Goal: Complete application form

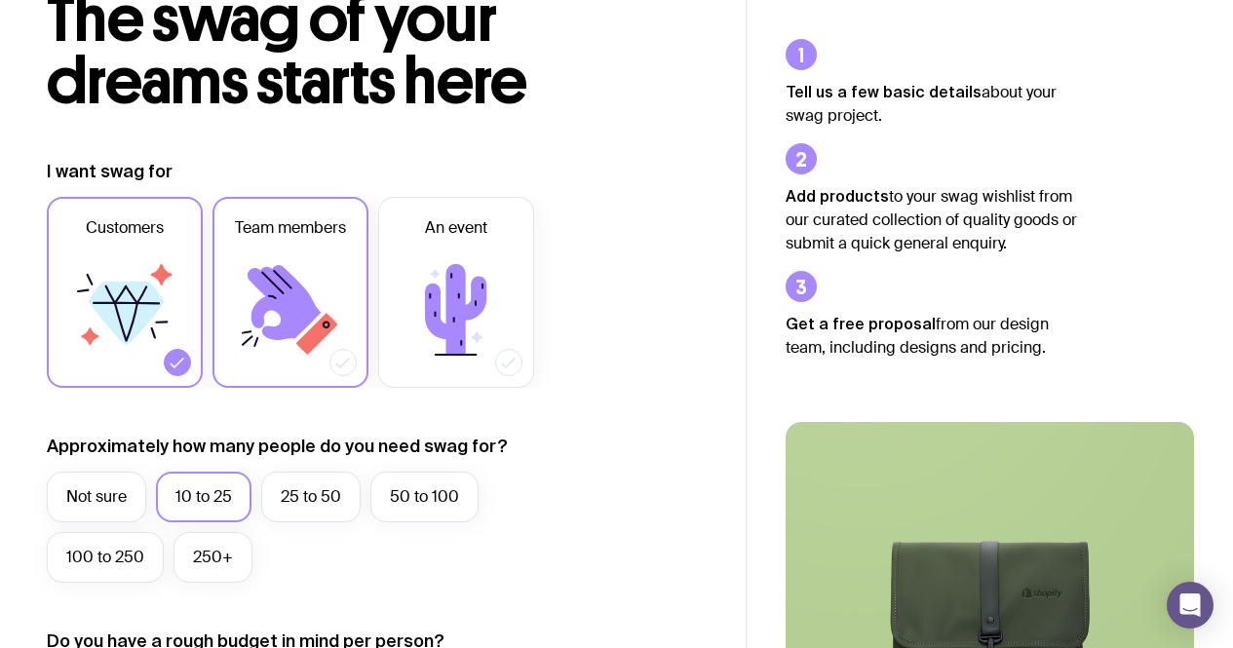
click at [329, 324] on icon at bounding box center [290, 310] width 117 height 117
click at [0, 0] on input "Team members" at bounding box center [0, 0] width 0 height 0
click at [165, 353] on label "Customers" at bounding box center [125, 292] width 156 height 191
click at [0, 0] on input "Customers" at bounding box center [0, 0] width 0 height 0
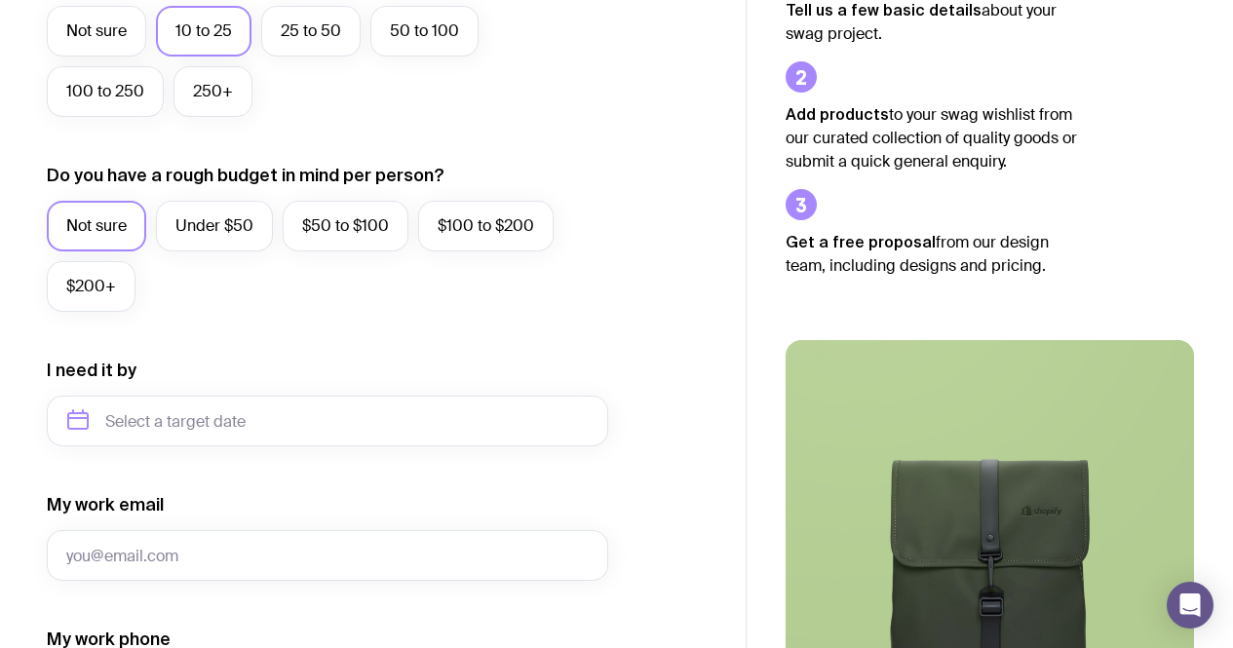
scroll to position [605, 0]
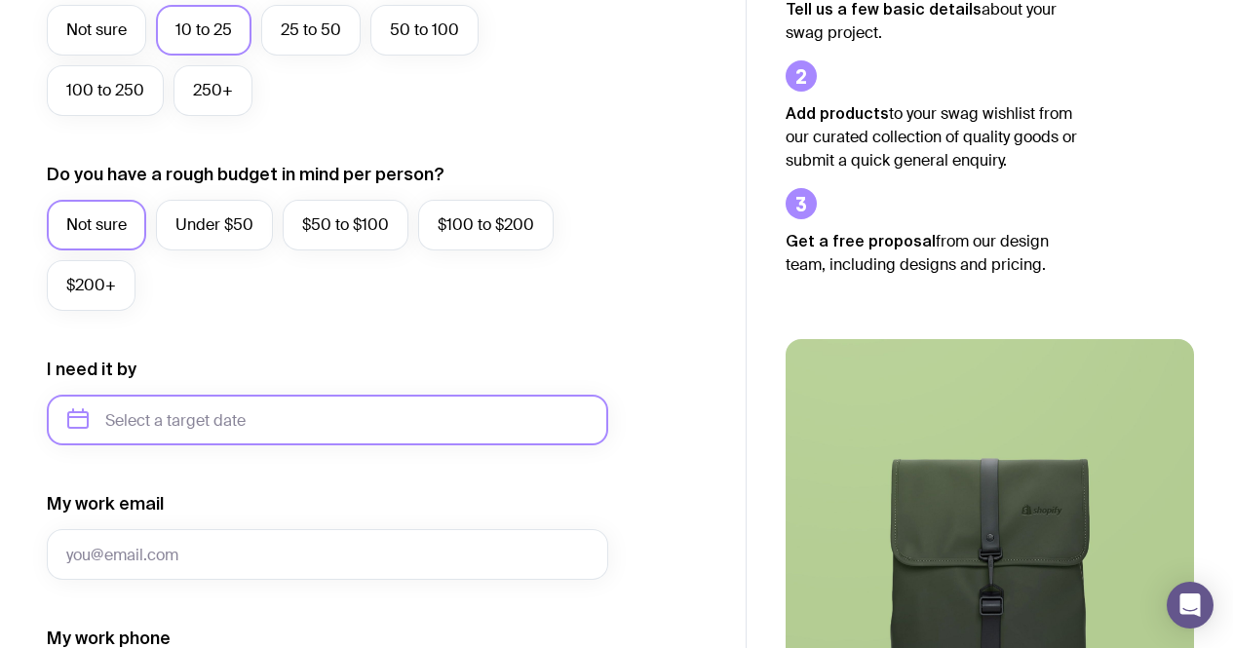
click at [255, 425] on input "text" at bounding box center [328, 420] width 562 height 51
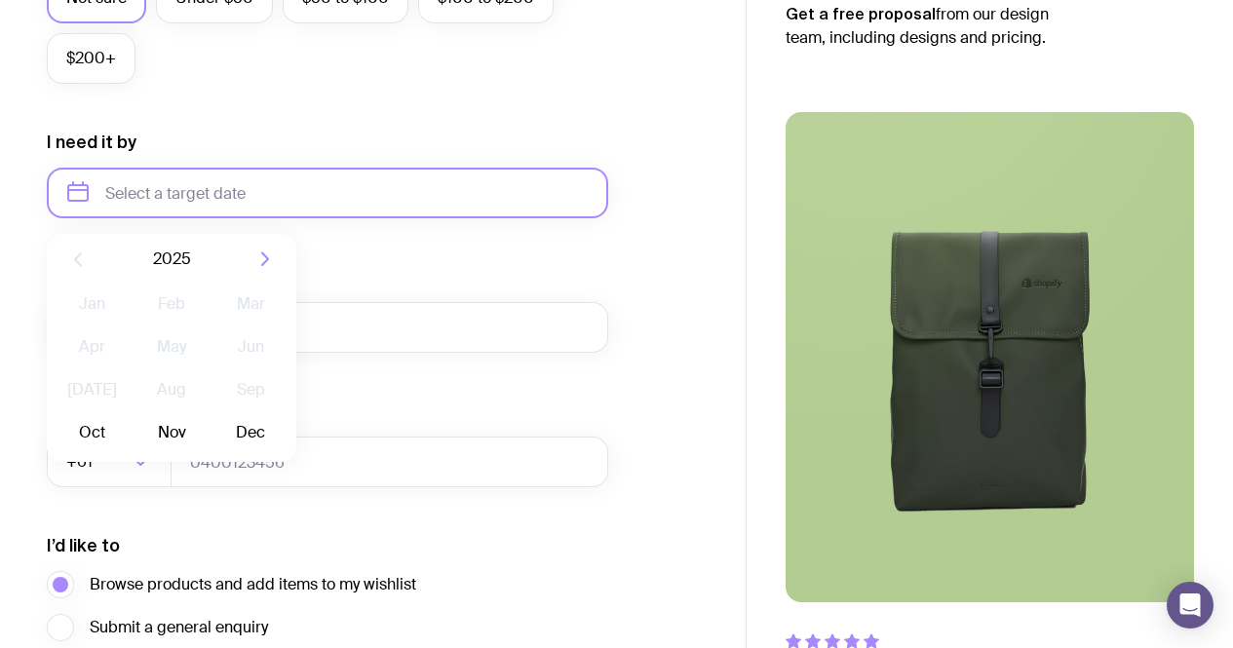
scroll to position [834, 0]
click at [252, 429] on button "Dec" at bounding box center [250, 431] width 71 height 39
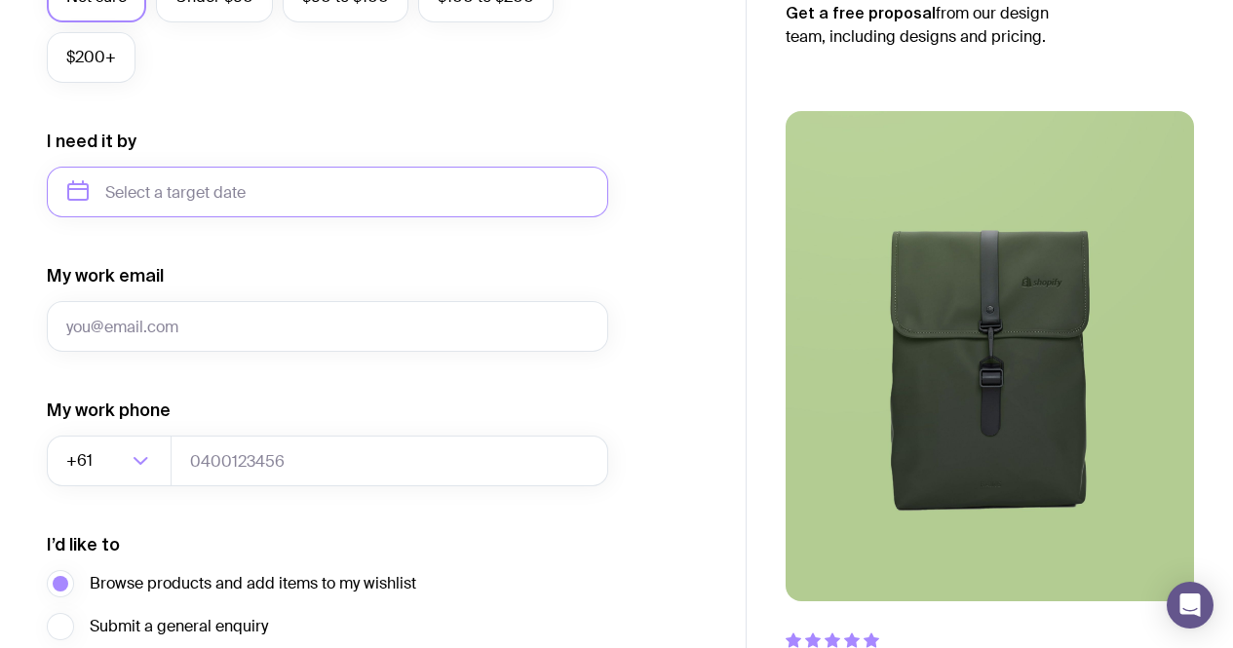
type input "[DATE]"
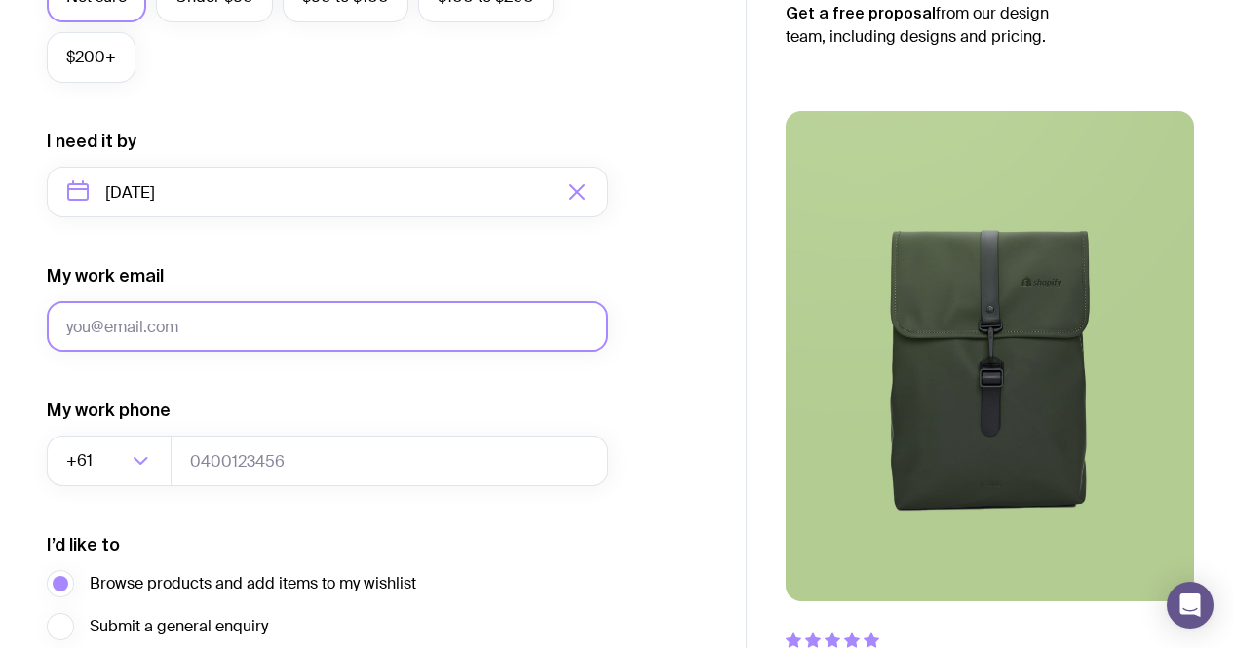
click at [251, 340] on input "My work email" at bounding box center [328, 326] width 562 height 51
type input "[PERSON_NAME][EMAIL_ADDRESS][DOMAIN_NAME]"
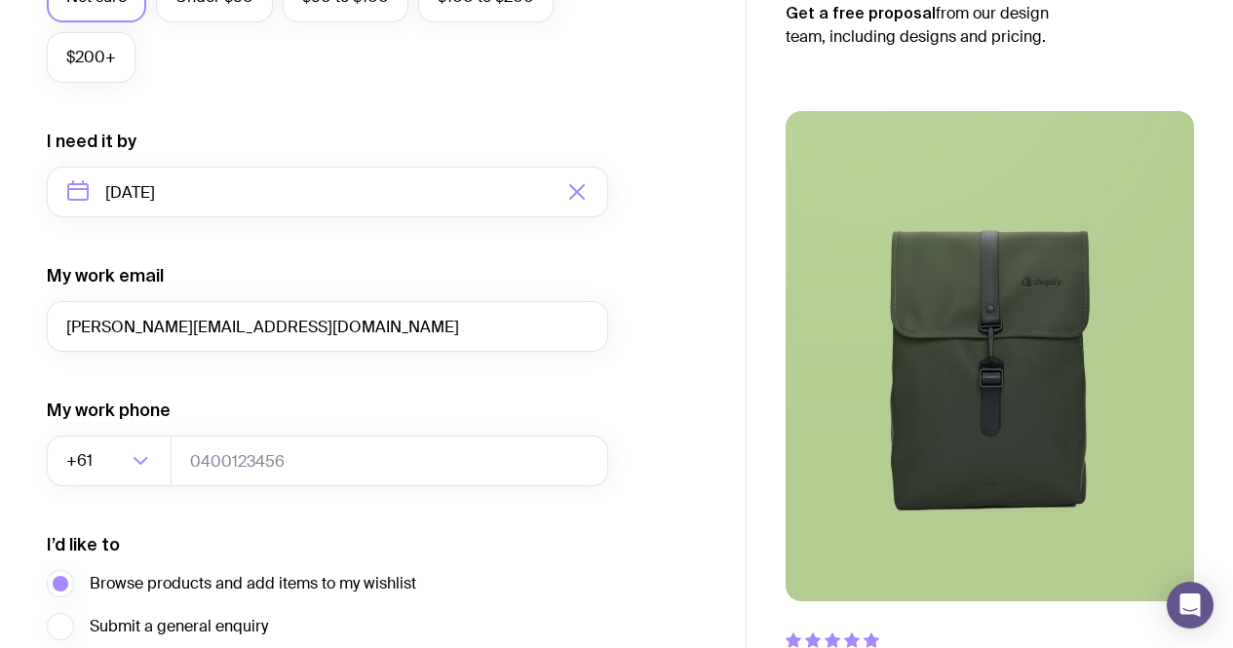
click at [220, 497] on form "I want swag for Customers Team members An event Approximately how many people d…" at bounding box center [328, 101] width 562 height 1273
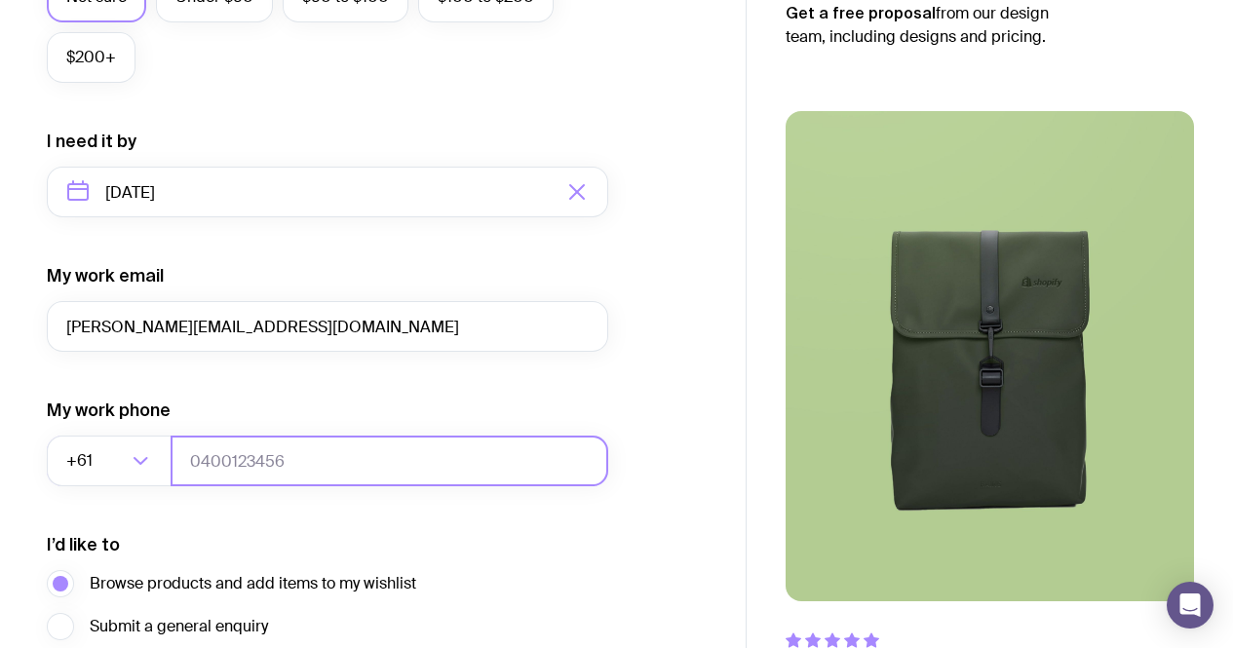
click at [226, 468] on input "tel" at bounding box center [390, 461] width 438 height 51
type input "0426469492"
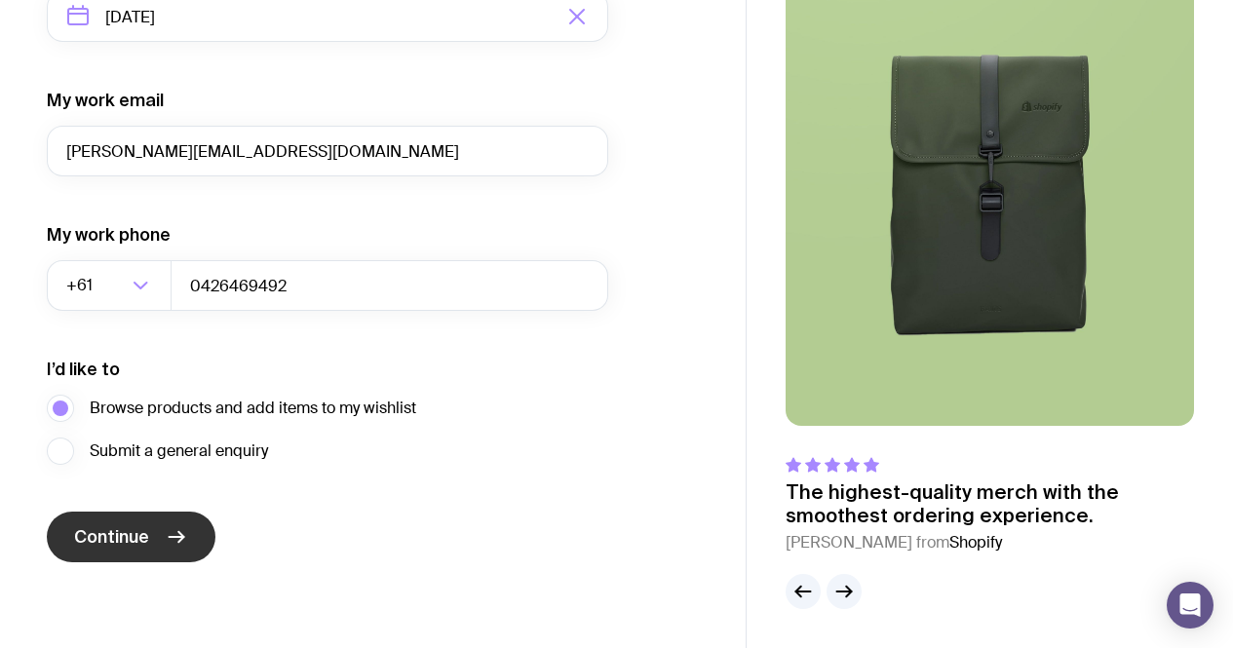
click at [170, 537] on icon "submit" at bounding box center [177, 537] width 15 height 0
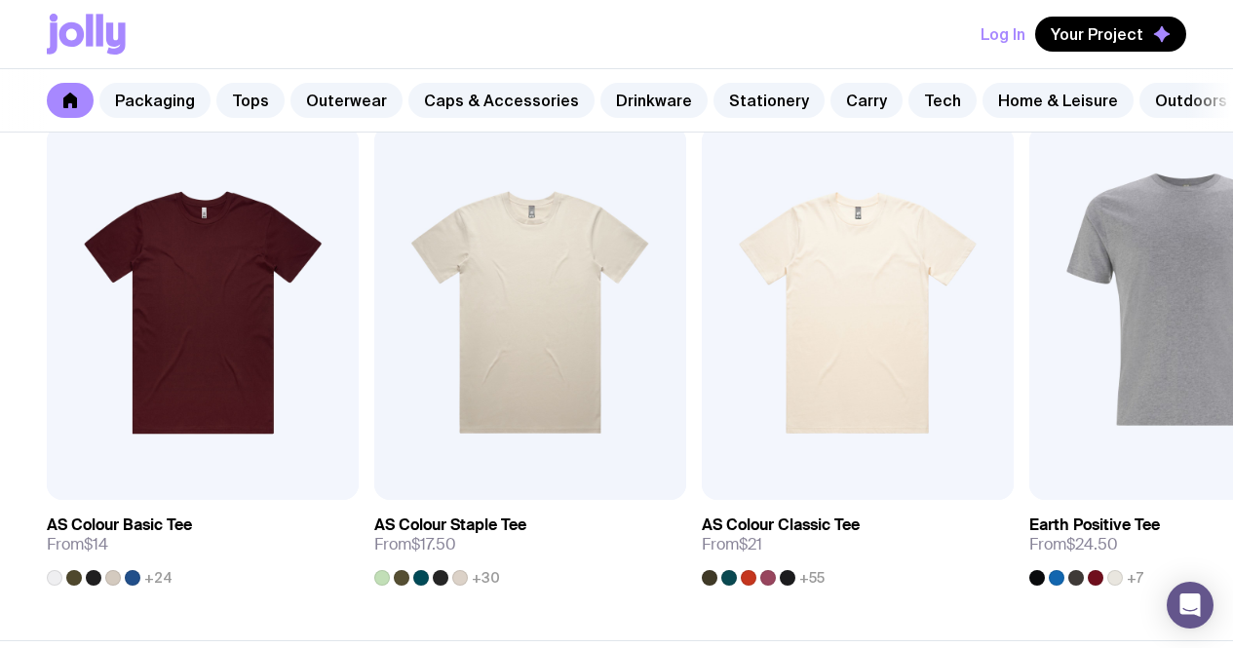
scroll to position [1049, 0]
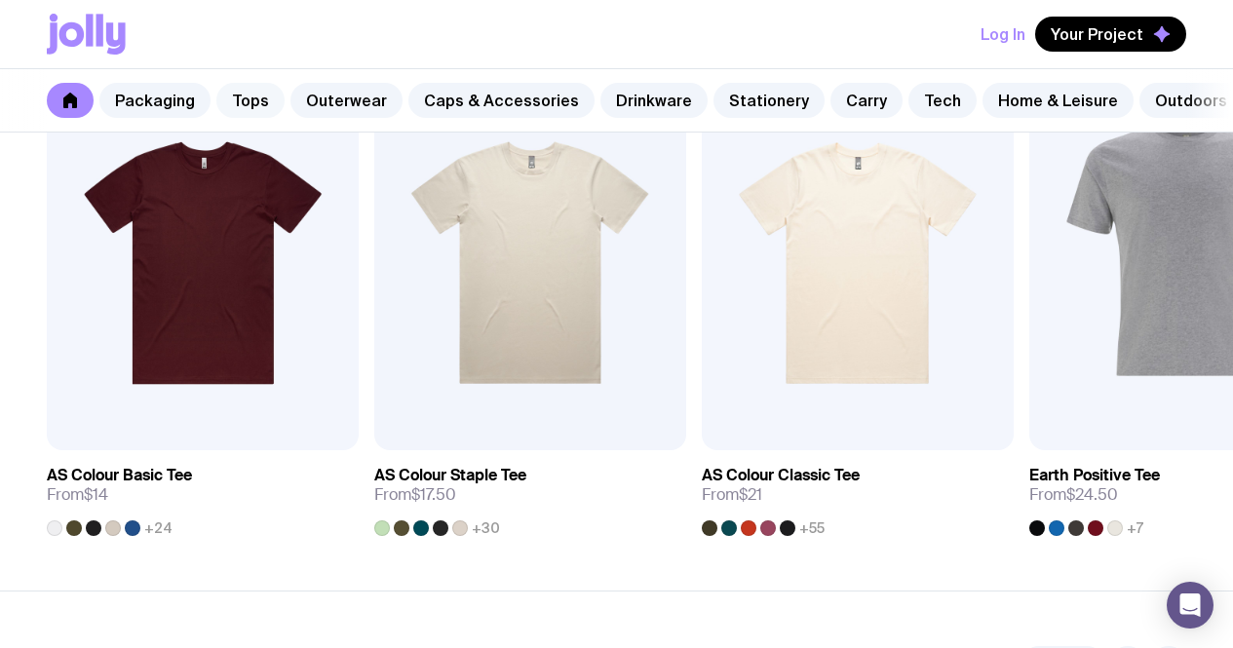
click at [257, 112] on link "Tops" at bounding box center [250, 100] width 68 height 35
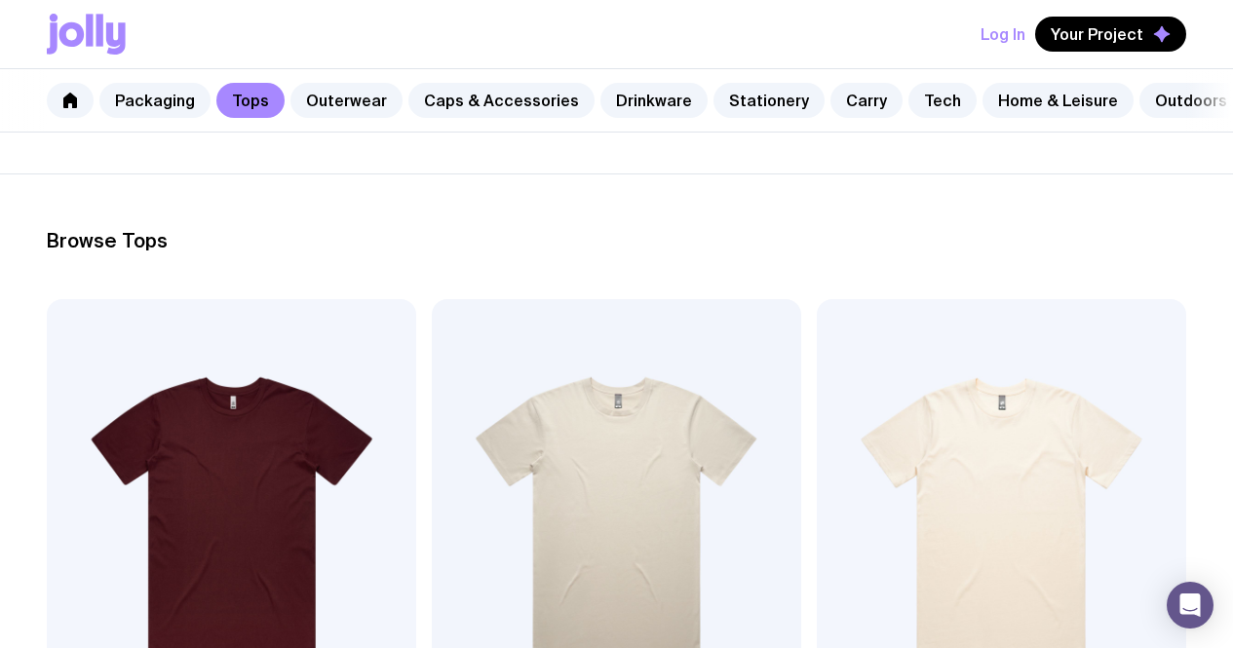
scroll to position [434, 0]
